Goal: Check status: Check status

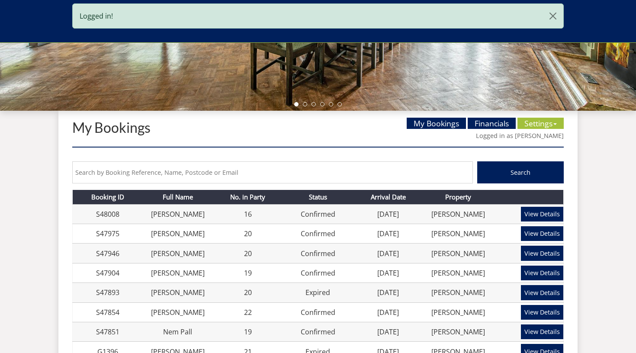
scroll to position [337, 0]
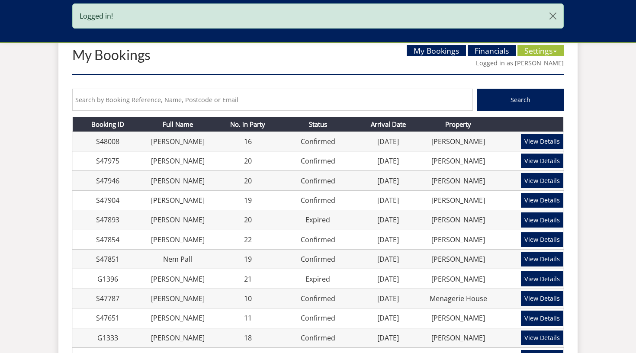
click at [278, 83] on div "Search Booking ID S48008 Full Name [PERSON_NAME] No. in Party 16 Status Confirm…" at bounding box center [317, 326] width 491 height 488
click at [276, 93] on input "text" at bounding box center [272, 100] width 401 height 22
type input "steph"
click at [520, 99] on button "Search" at bounding box center [520, 100] width 87 height 22
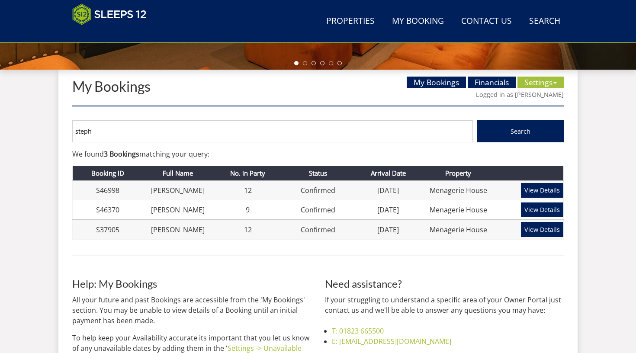
scroll to position [312, 0]
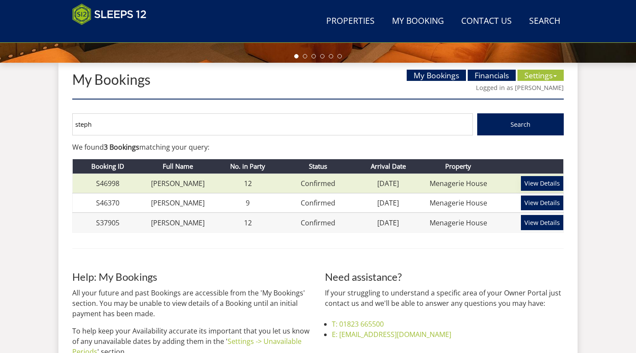
click at [543, 182] on link "View Details" at bounding box center [542, 183] width 42 height 15
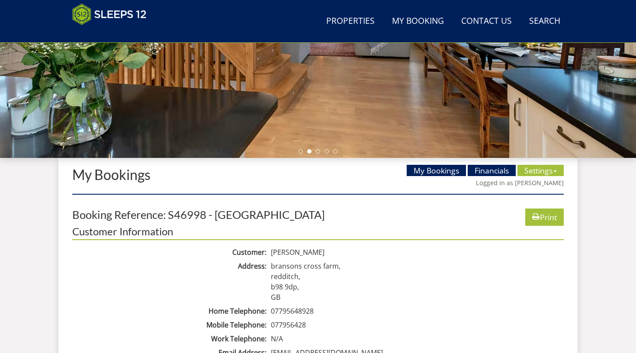
scroll to position [227, 0]
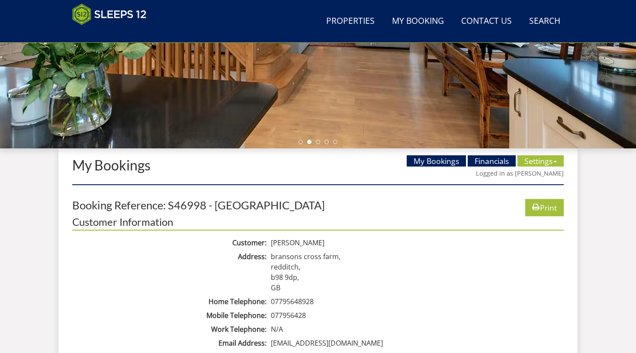
scroll to position [312, 0]
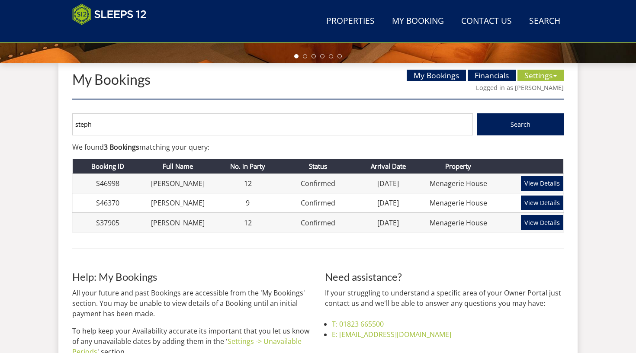
drag, startPoint x: 145, startPoint y: 114, endPoint x: 118, endPoint y: 126, distance: 29.8
click at [118, 126] on input "steph" at bounding box center [272, 124] width 401 height 22
type input "[PERSON_NAME]"
click at [520, 124] on button "Search" at bounding box center [520, 124] width 87 height 22
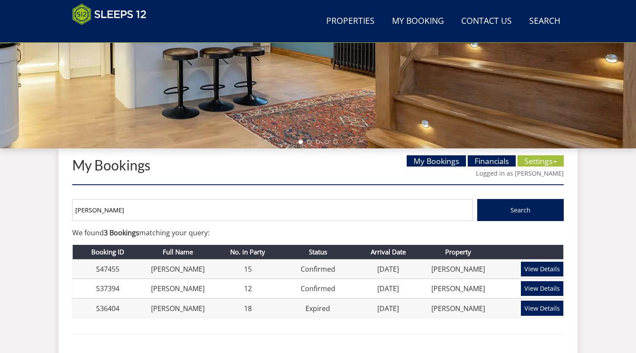
scroll to position [317, 0]
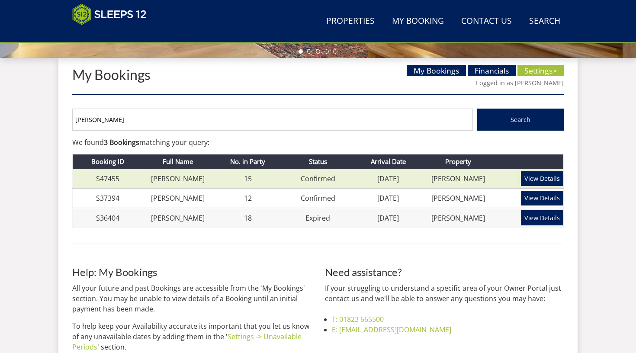
click at [547, 177] on link "View Details" at bounding box center [542, 178] width 42 height 15
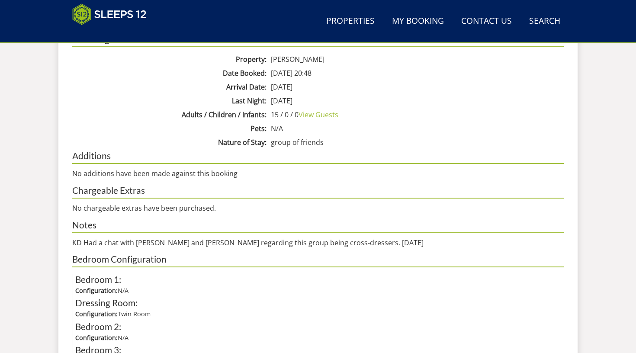
scroll to position [254, 0]
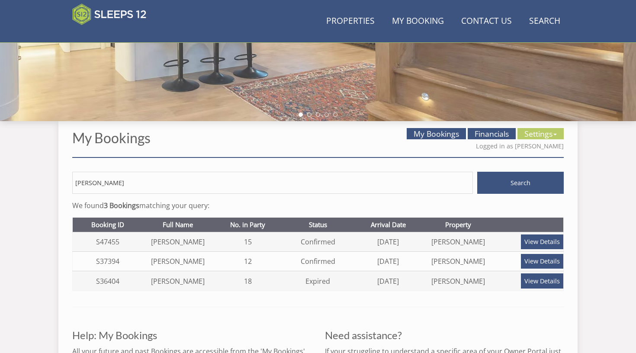
scroll to position [317, 0]
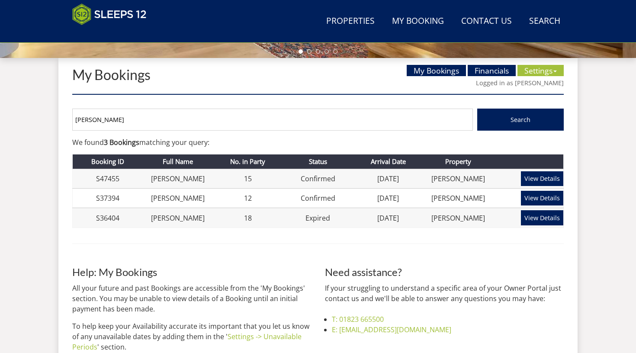
drag, startPoint x: 167, startPoint y: 121, endPoint x: 66, endPoint y: 120, distance: 101.7
click at [66, 120] on div "My Bookings My Bookings Financials Settings Availability Calendar Unavailable D…" at bounding box center [317, 240] width 519 height 365
type input "[PERSON_NAME]"
click at [520, 119] on button "Search" at bounding box center [520, 120] width 87 height 22
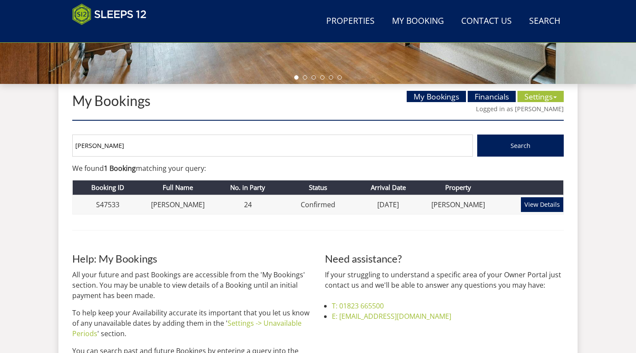
scroll to position [333, 0]
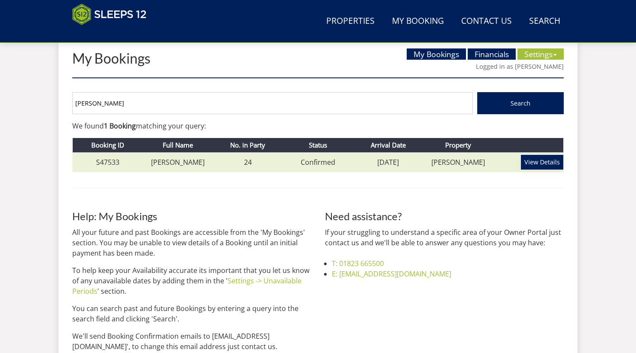
click at [537, 161] on link "View Details" at bounding box center [542, 162] width 42 height 15
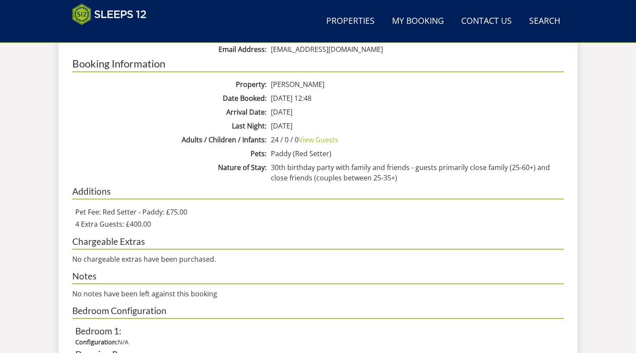
scroll to position [520, 0]
click at [162, 171] on dt "Nature of Stay" at bounding box center [170, 167] width 196 height 10
